Goal: Task Accomplishment & Management: Manage account settings

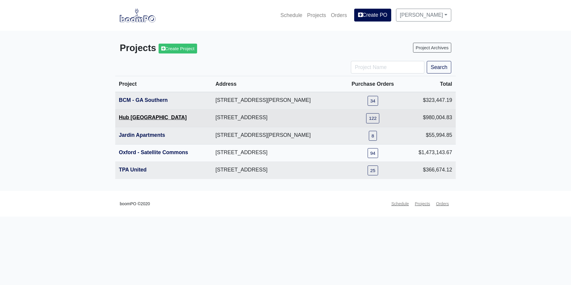
click at [136, 119] on link "Hub [GEOGRAPHIC_DATA]" at bounding box center [153, 117] width 68 height 6
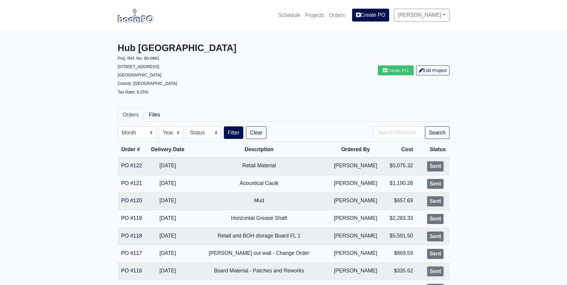
click at [137, 19] on img at bounding box center [136, 15] width 36 height 14
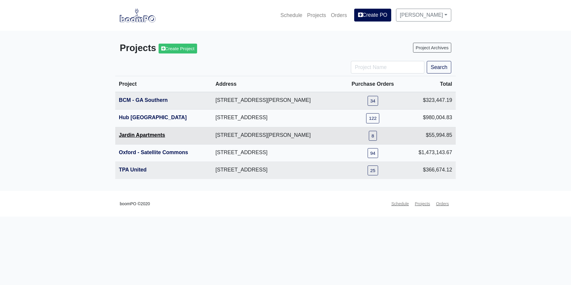
click at [150, 134] on link "Jardin Apartments" at bounding box center [142, 135] width 46 height 6
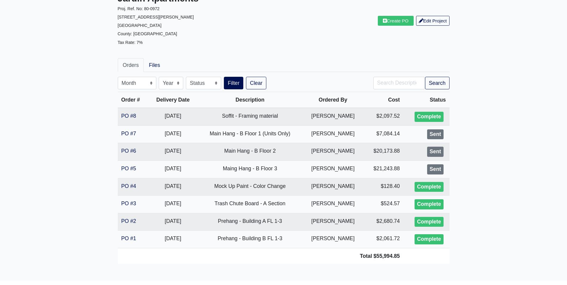
scroll to position [71, 0]
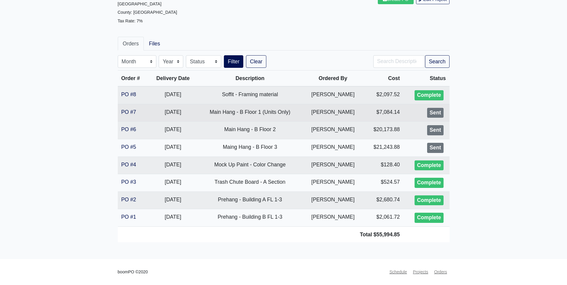
drag, startPoint x: 128, startPoint y: 108, endPoint x: 133, endPoint y: 108, distance: 4.8
click at [128, 108] on td "PO #7" at bounding box center [133, 113] width 31 height 18
click at [127, 109] on link "PO #7" at bounding box center [128, 112] width 15 height 6
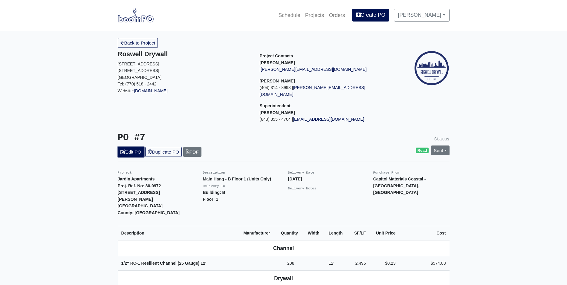
click at [131, 147] on link "Edit PO" at bounding box center [131, 152] width 26 height 10
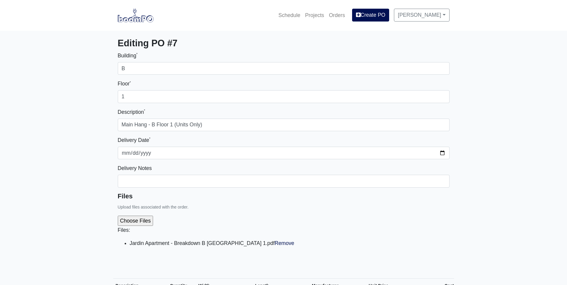
select select
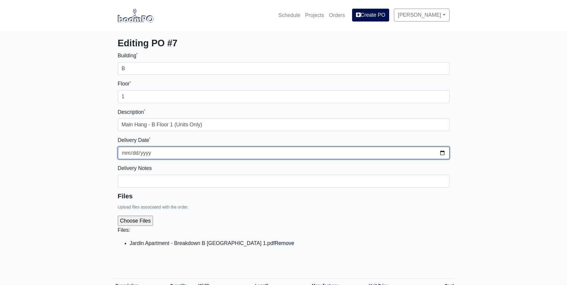
click at [438, 153] on input "2025-09-25" at bounding box center [284, 153] width 332 height 13
click at [443, 153] on input "2025-09-25" at bounding box center [284, 153] width 332 height 13
type input "2025-10-01"
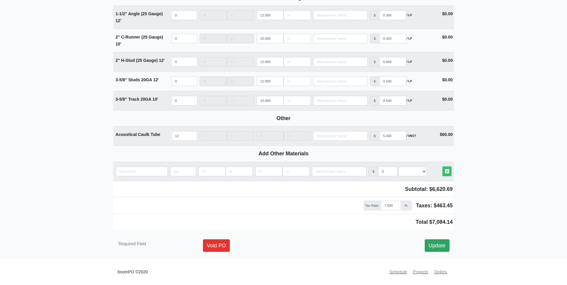
scroll to position [760, 0]
click at [438, 244] on link "Update" at bounding box center [437, 245] width 25 height 13
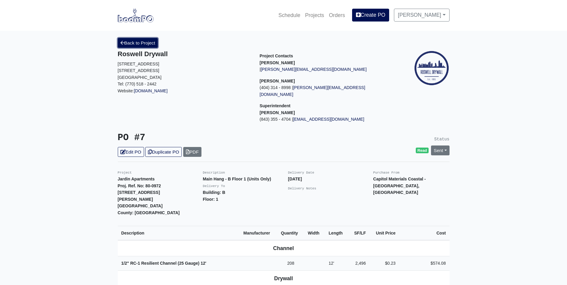
click at [138, 47] on link "Back to Project" at bounding box center [138, 43] width 40 height 10
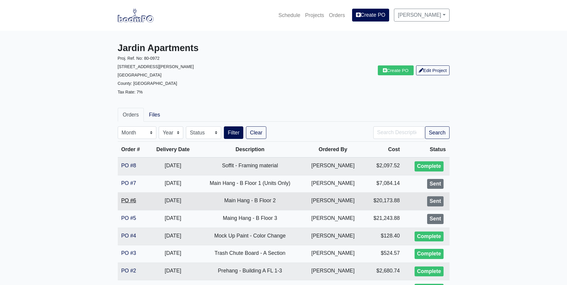
click at [123, 201] on link "PO #6" at bounding box center [128, 201] width 15 height 6
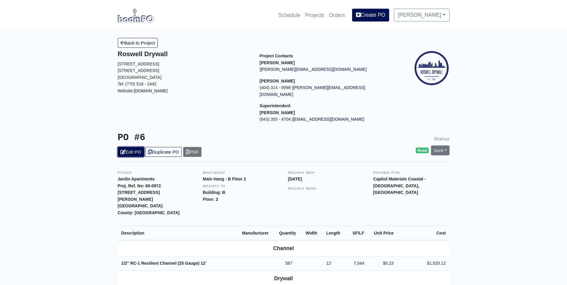
click at [138, 147] on link "Edit PO" at bounding box center [131, 152] width 26 height 10
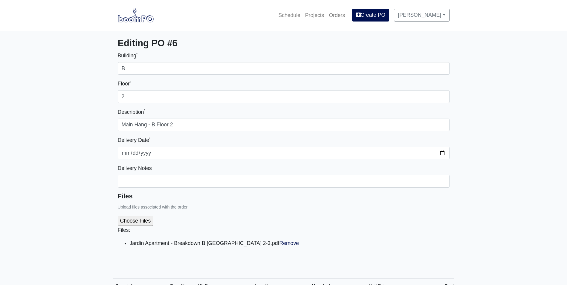
select select
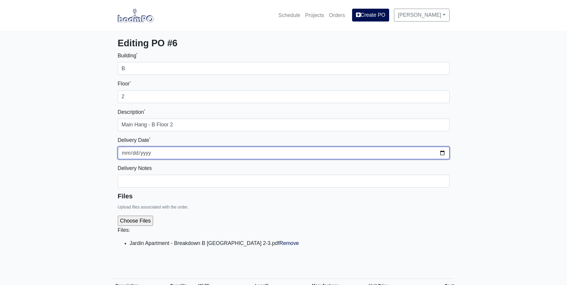
click at [442, 153] on input "2025-09-25" at bounding box center [284, 153] width 332 height 13
type input "2025-10-01"
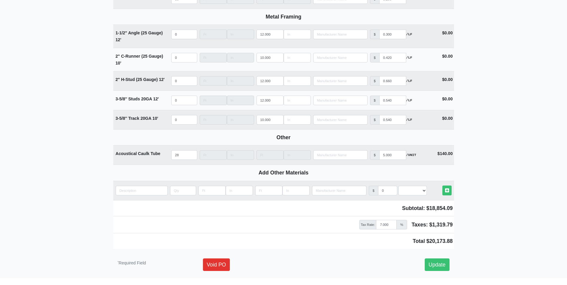
scroll to position [760, 0]
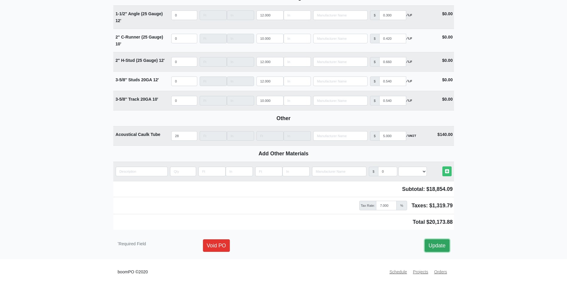
click at [437, 246] on link "Update" at bounding box center [437, 245] width 25 height 13
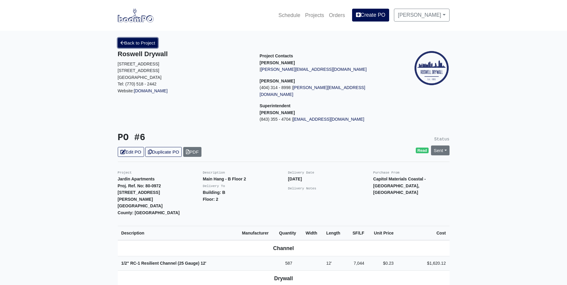
click at [140, 44] on link "Back to Project" at bounding box center [138, 43] width 40 height 10
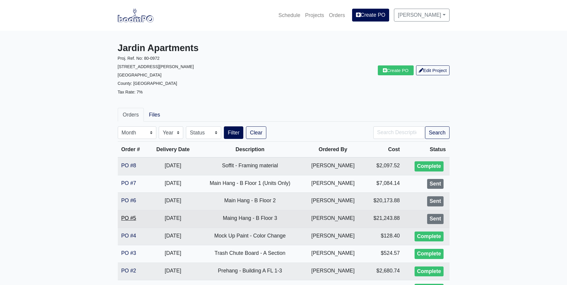
click at [128, 218] on link "PO #5" at bounding box center [128, 218] width 15 height 6
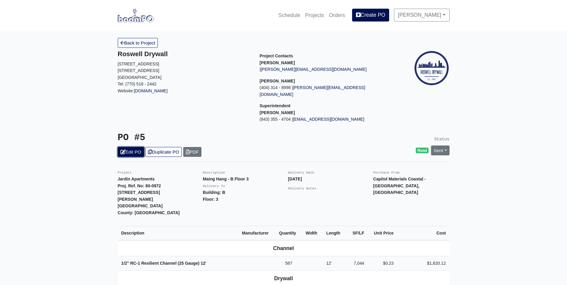
click at [137, 147] on link "Edit PO" at bounding box center [131, 152] width 26 height 10
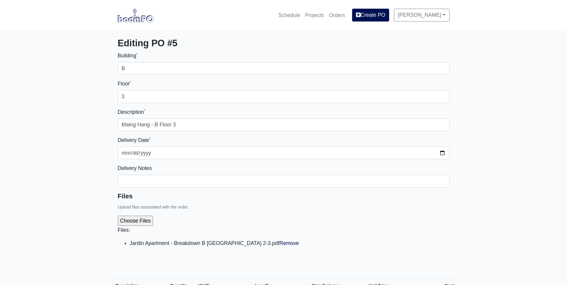
select select
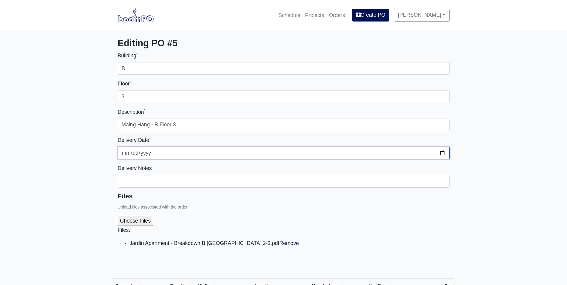
click at [440, 153] on input "[DATE]" at bounding box center [284, 153] width 332 height 13
type input "[DATE]"
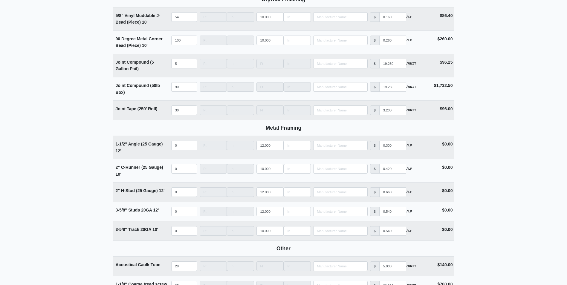
scroll to position [807, 0]
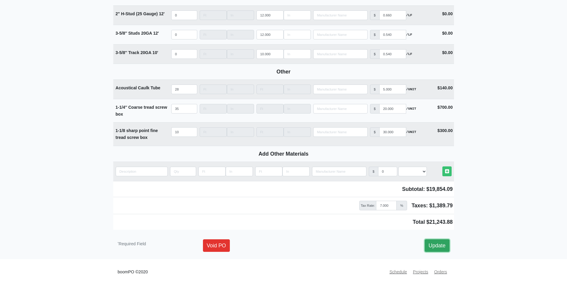
click at [444, 244] on link "Update" at bounding box center [437, 245] width 25 height 13
